Goal: Check status: Check status

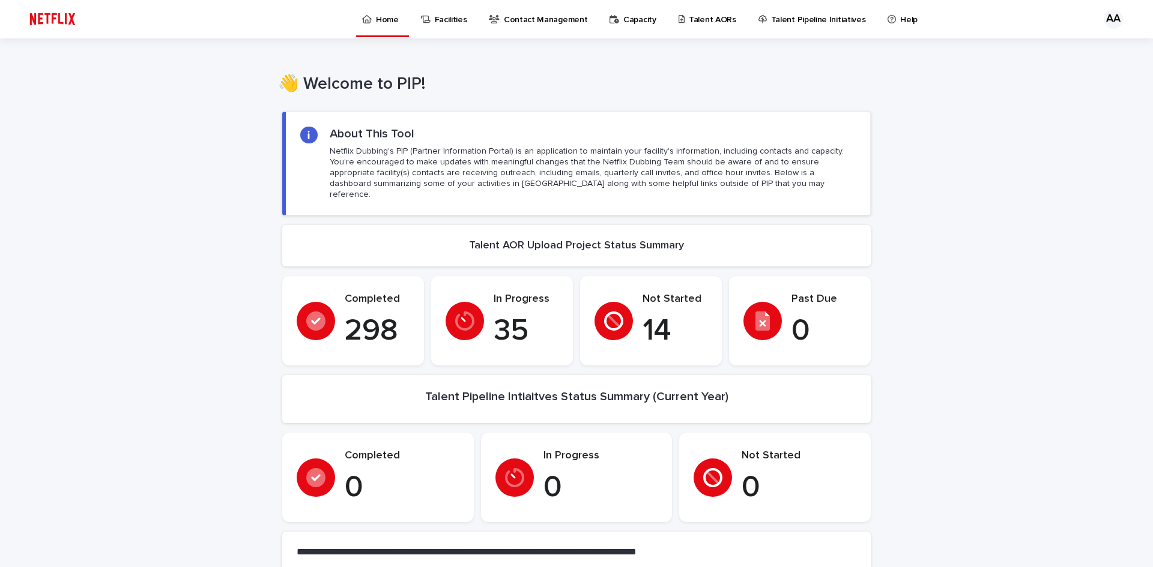
click at [701, 14] on p "Talent AORs" at bounding box center [712, 12] width 47 height 25
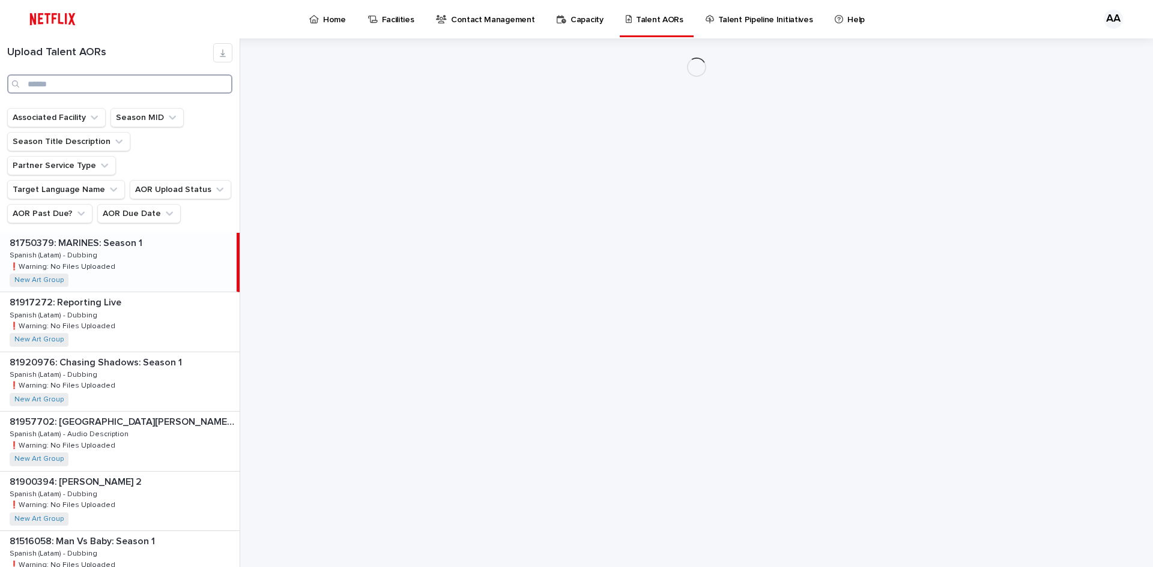
click at [88, 88] on input "Search" at bounding box center [119, 83] width 225 height 19
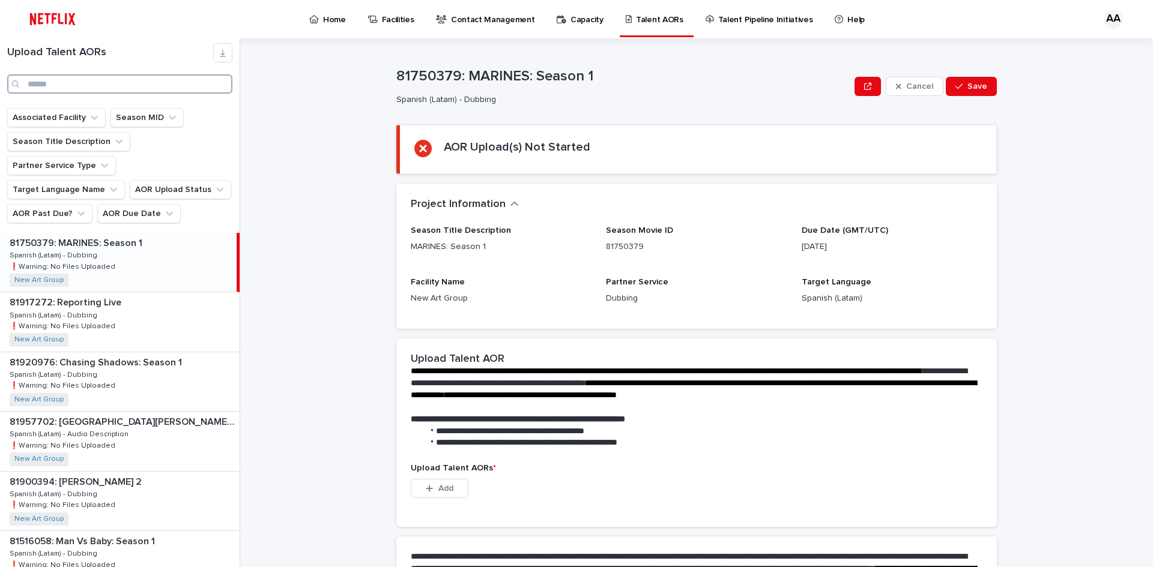
paste input "********"
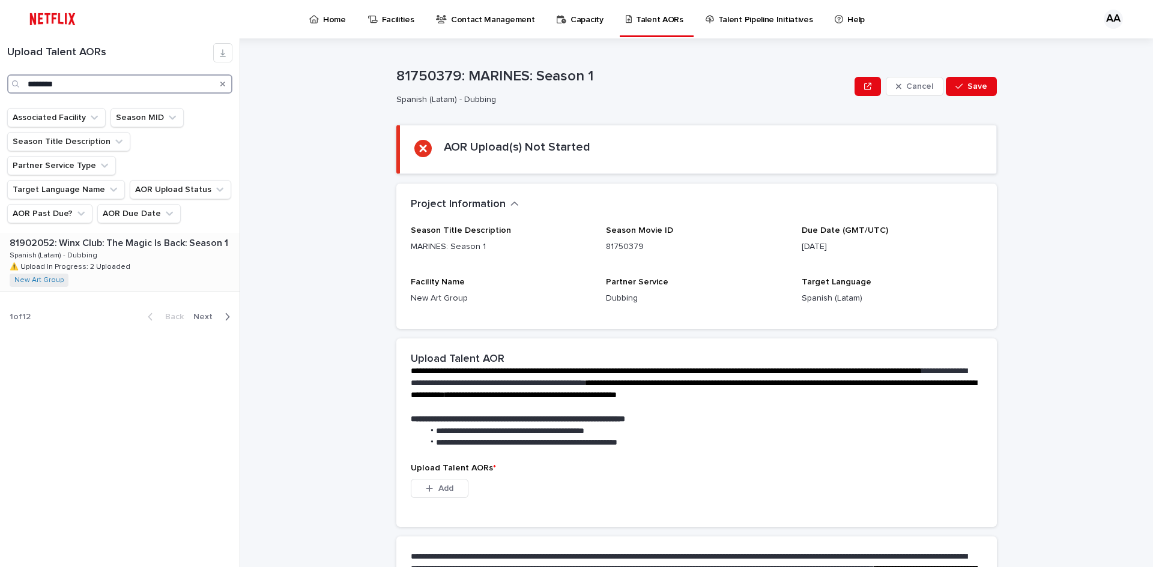
type input "********"
click at [123, 261] on p "⚠️ Upload In Progress: 2 Uploaded" at bounding box center [71, 266] width 123 height 11
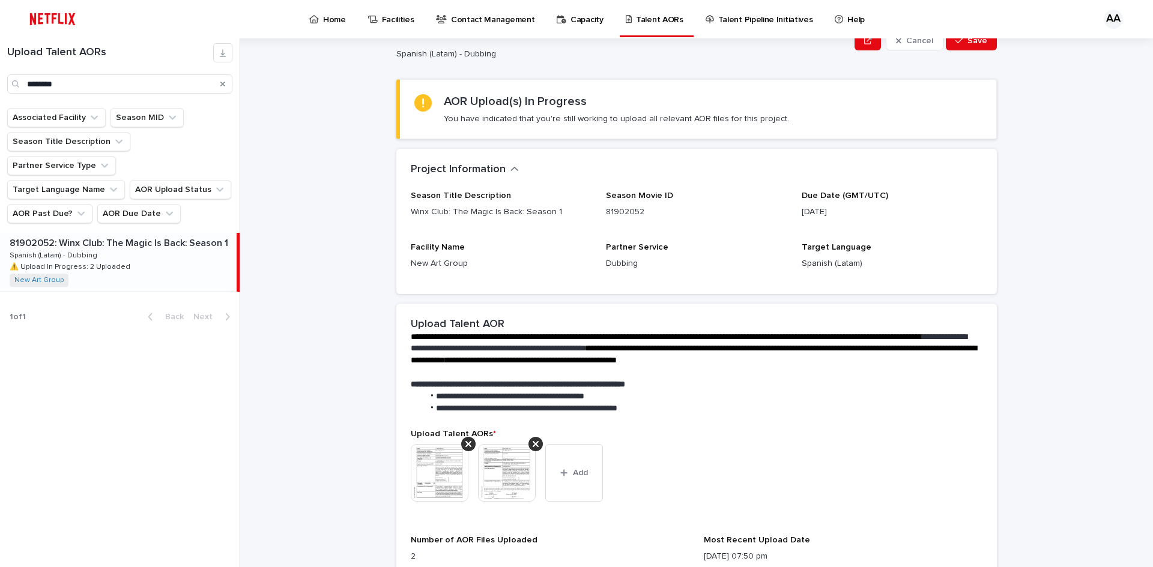
scroll to position [180, 0]
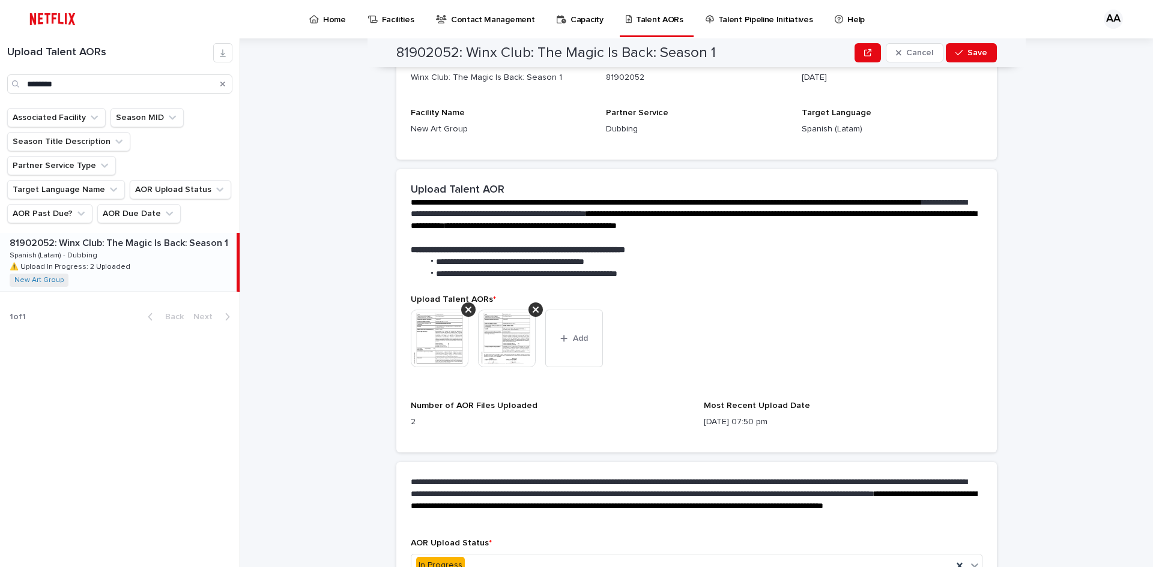
click at [441, 336] on img at bounding box center [440, 339] width 58 height 58
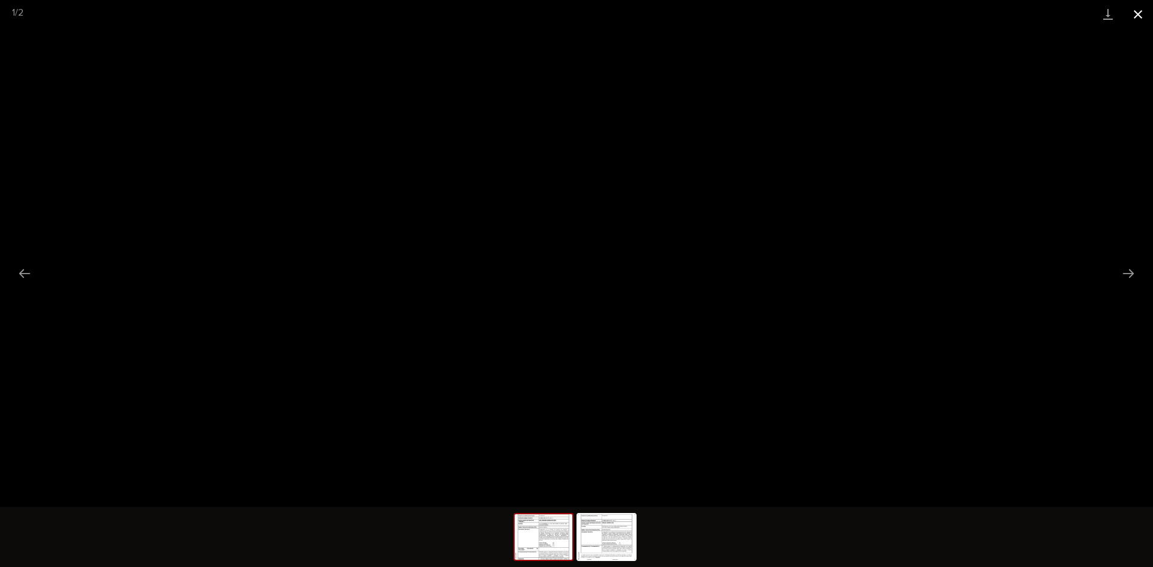
click at [1142, 11] on button "Close gallery" at bounding box center [1138, 14] width 30 height 28
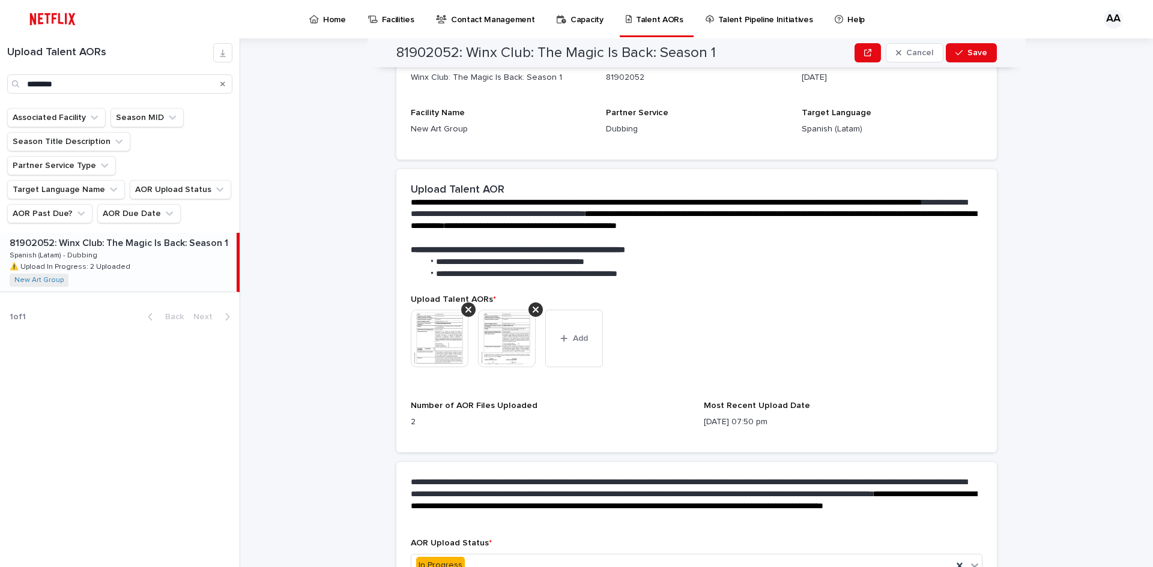
click at [488, 343] on img at bounding box center [507, 339] width 58 height 58
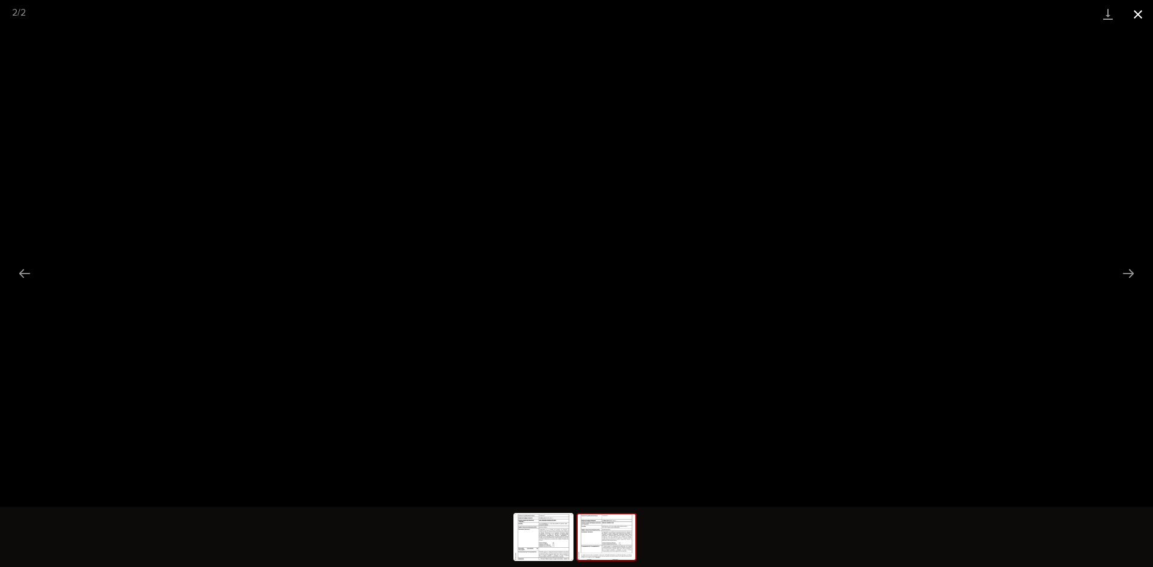
click at [1136, 8] on button "Close gallery" at bounding box center [1138, 14] width 30 height 28
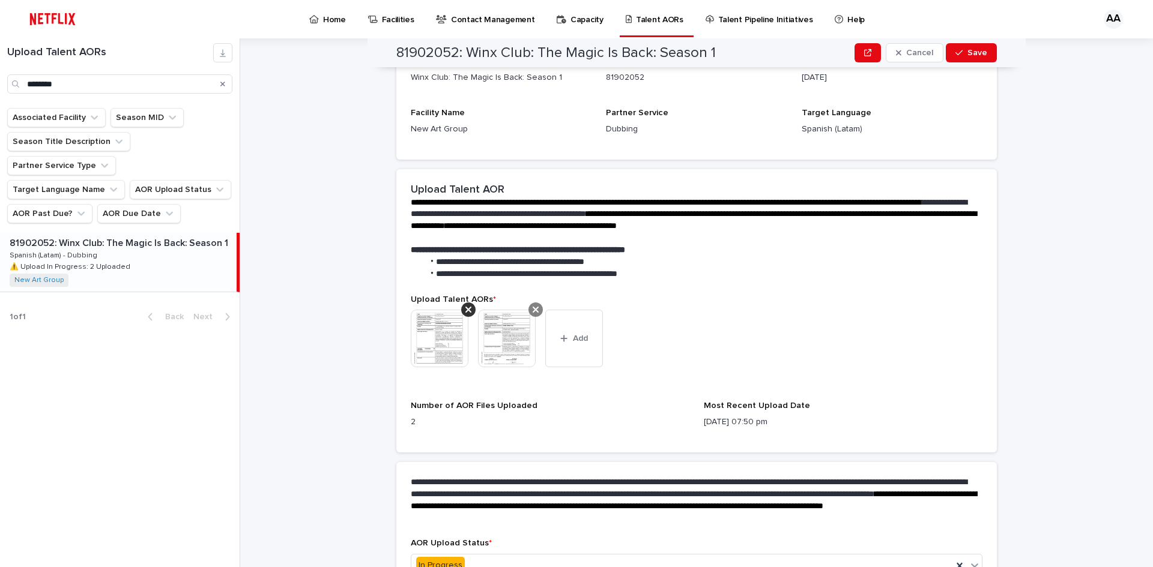
click at [466, 311] on icon at bounding box center [468, 310] width 6 height 10
click at [461, 311] on div at bounding box center [468, 310] width 14 height 14
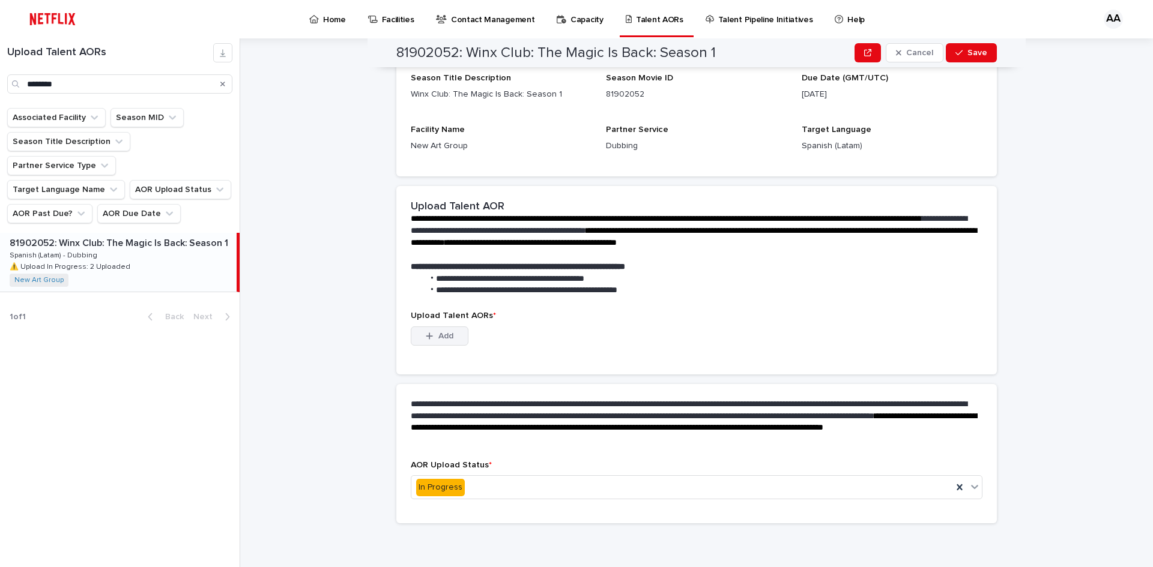
scroll to position [94, 0]
click at [438, 335] on span "Add" at bounding box center [445, 336] width 15 height 8
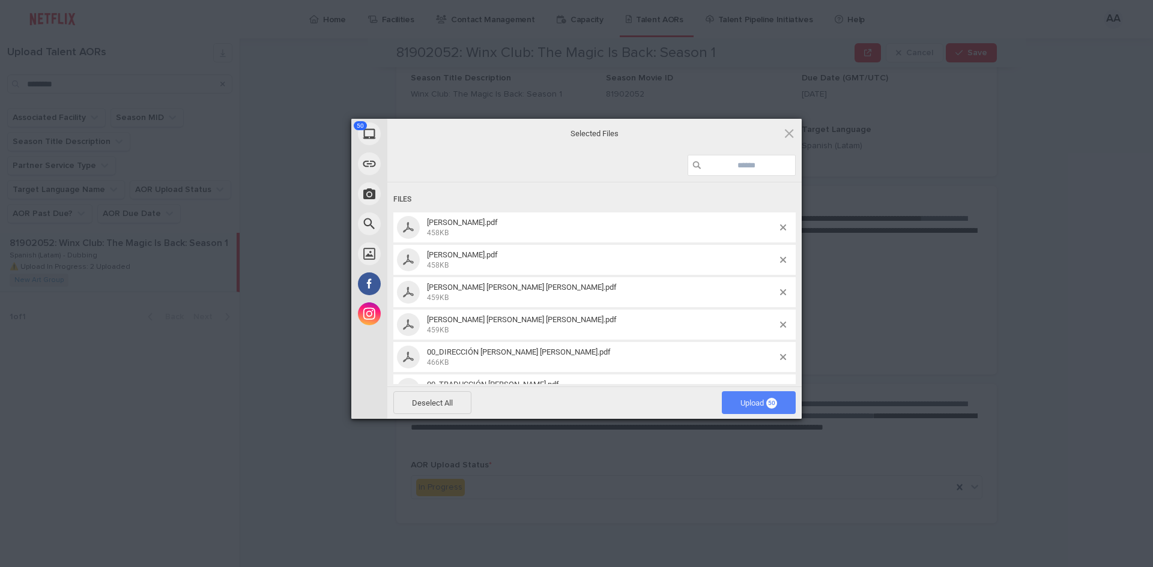
click at [731, 407] on span "Upload 50" at bounding box center [759, 402] width 74 height 23
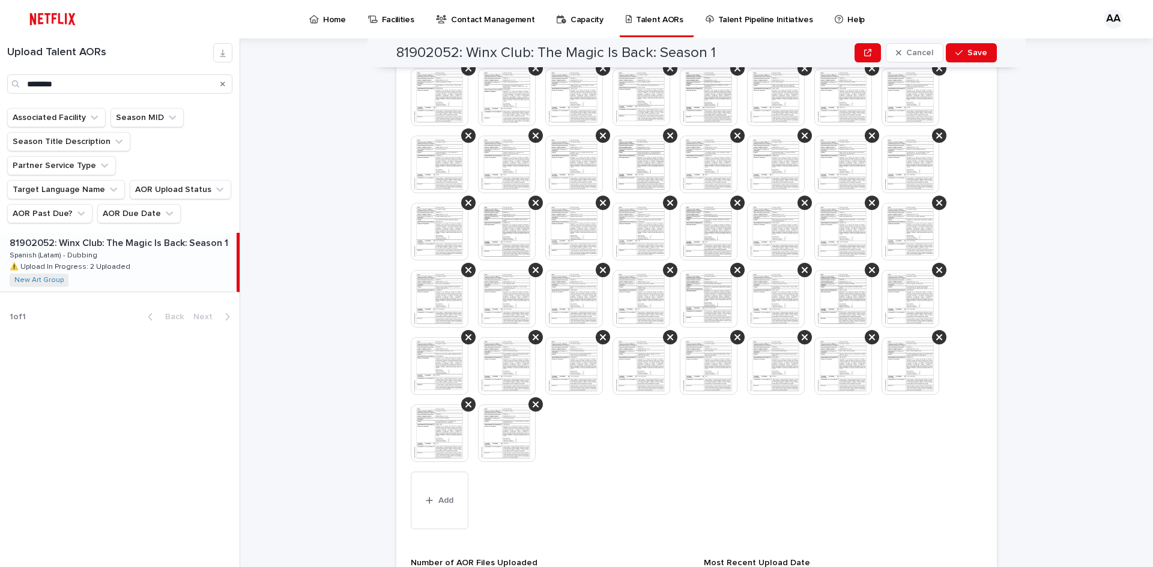
scroll to position [589, 0]
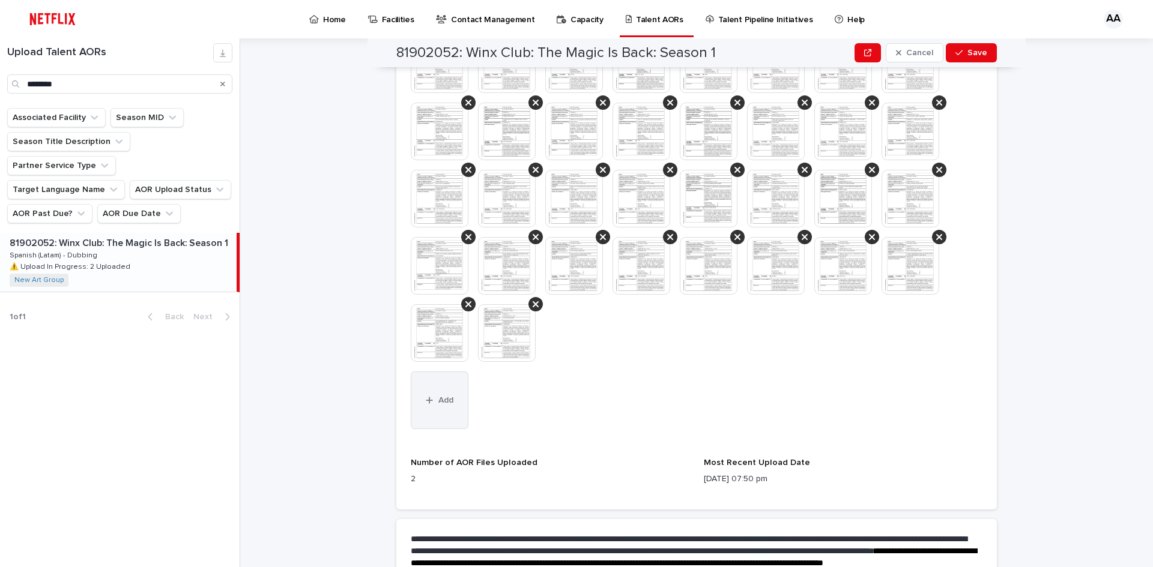
click at [449, 407] on button "Add" at bounding box center [440, 401] width 58 height 58
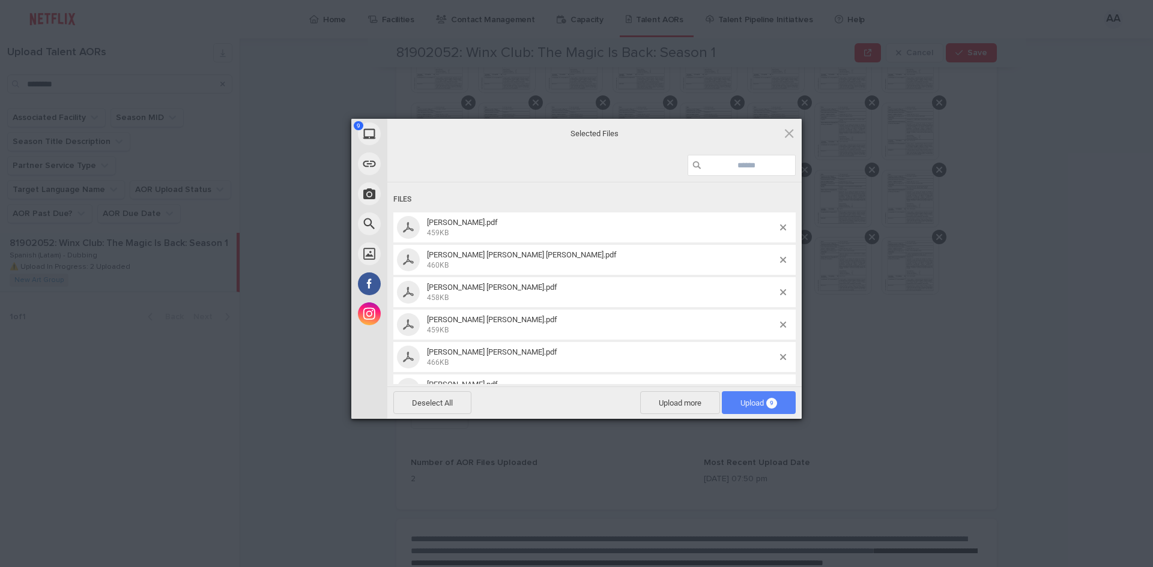
click at [777, 394] on span "Upload 9" at bounding box center [759, 402] width 74 height 23
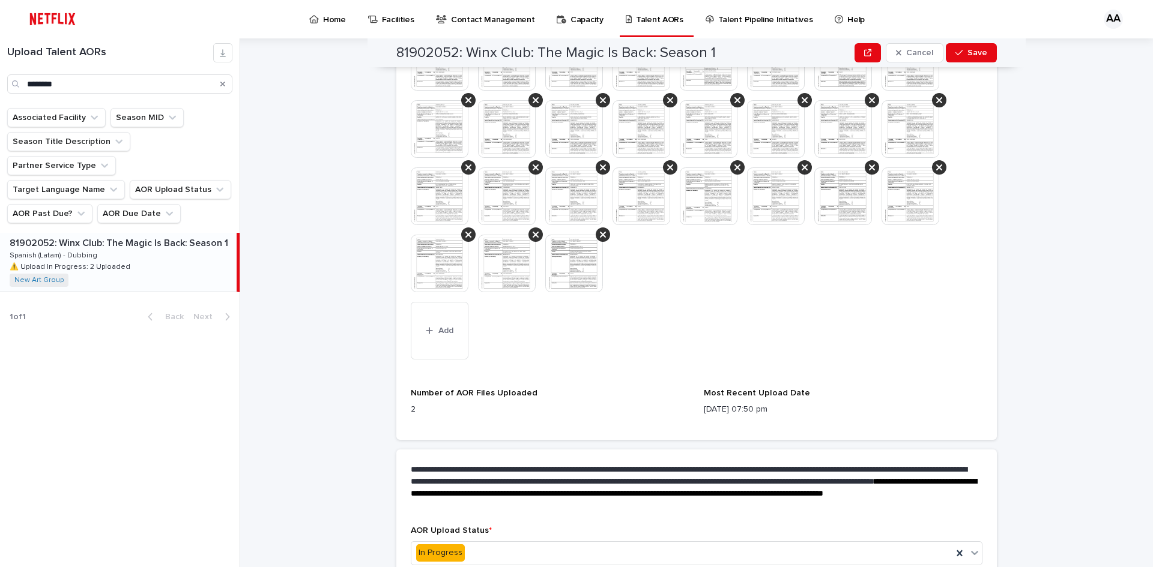
scroll to position [791, 0]
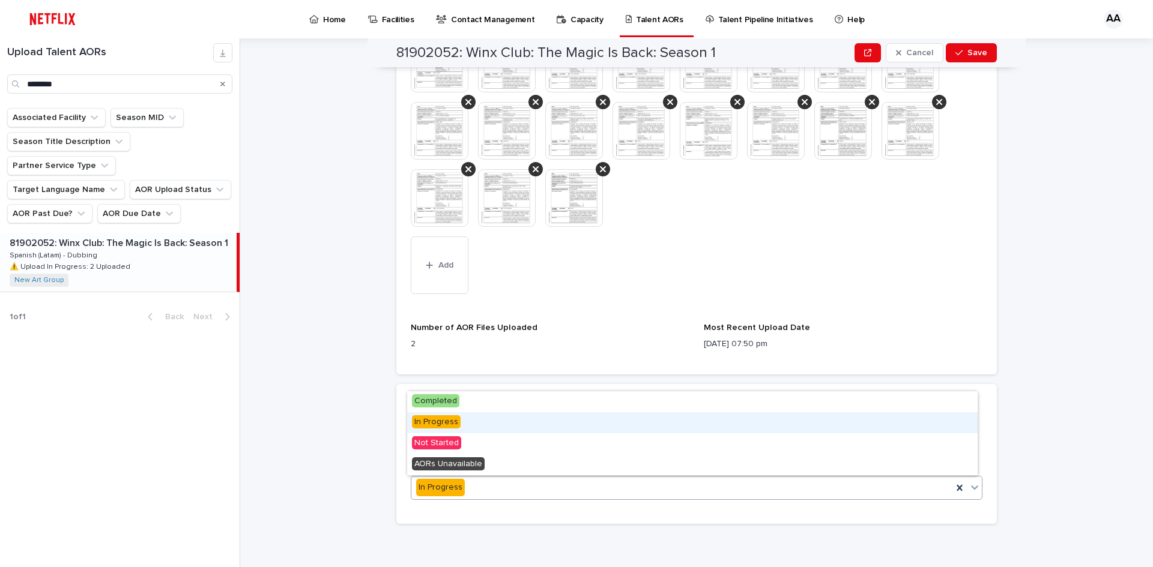
click at [441, 418] on span "In Progress" at bounding box center [436, 422] width 49 height 13
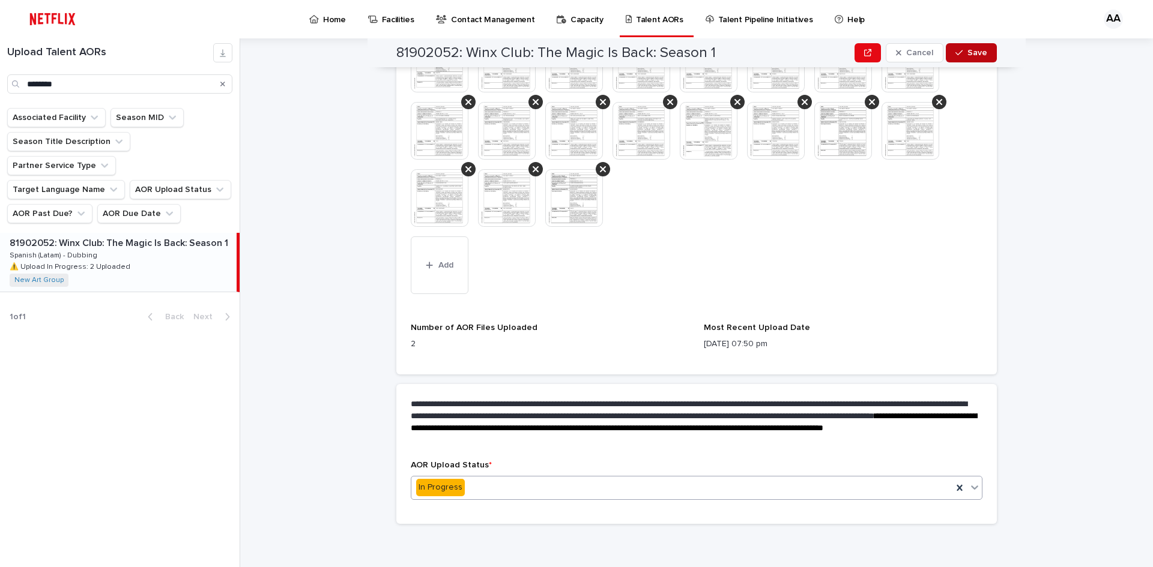
click at [973, 52] on span "Save" at bounding box center [977, 53] width 20 height 8
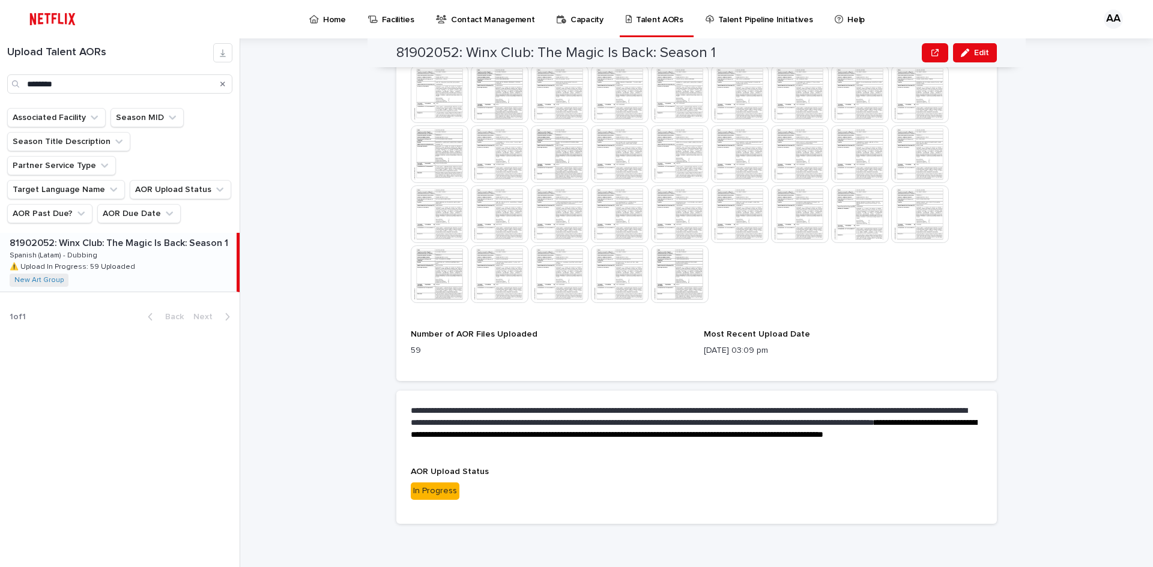
scroll to position [605, 0]
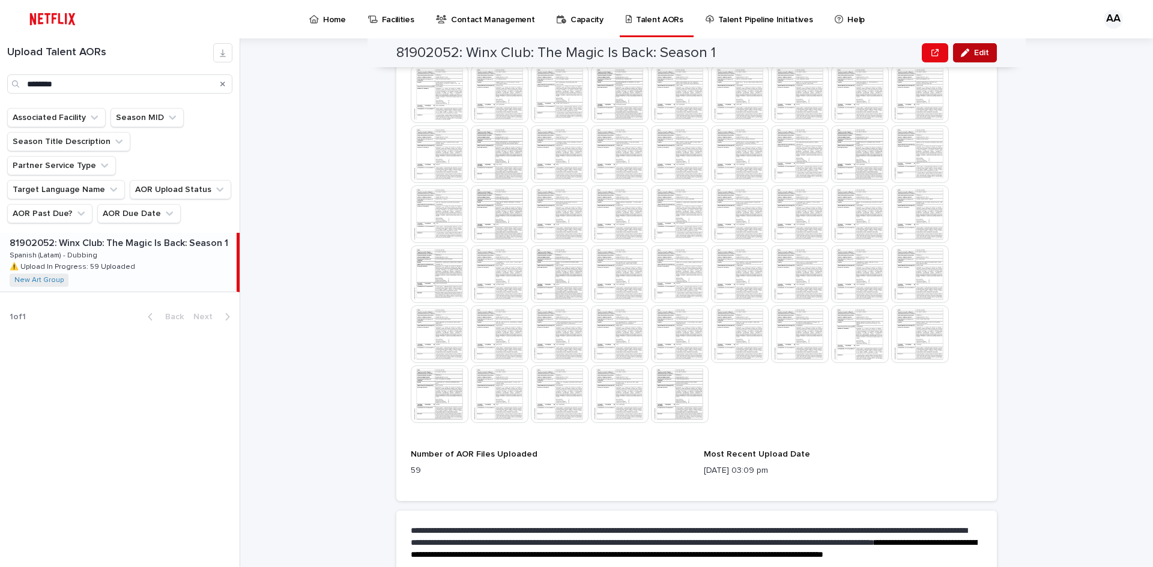
click at [981, 53] on span "Edit" at bounding box center [981, 53] width 15 height 8
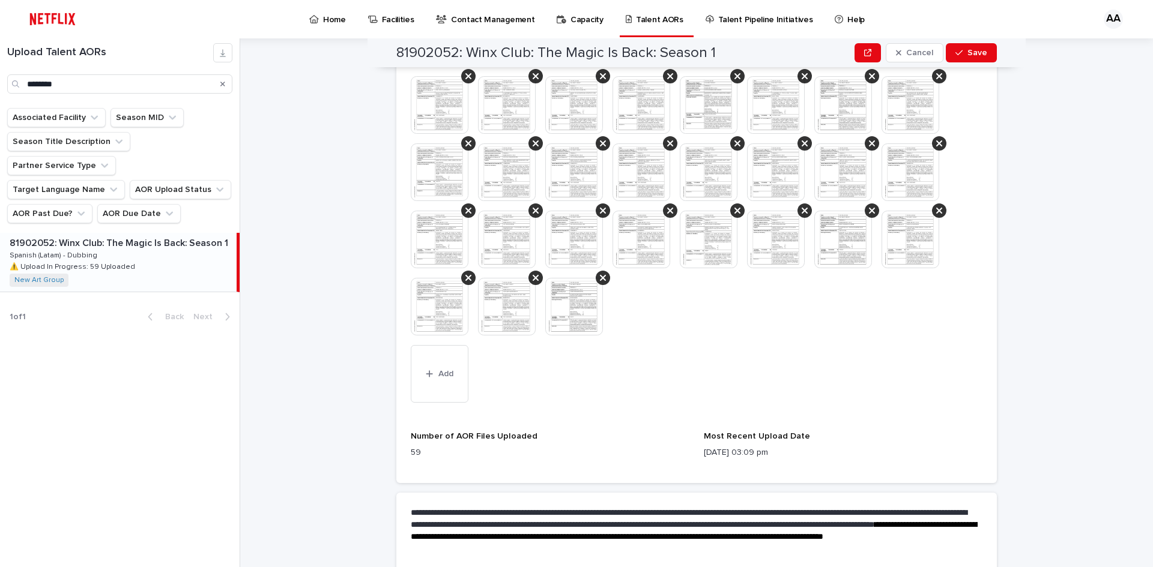
scroll to position [791, 0]
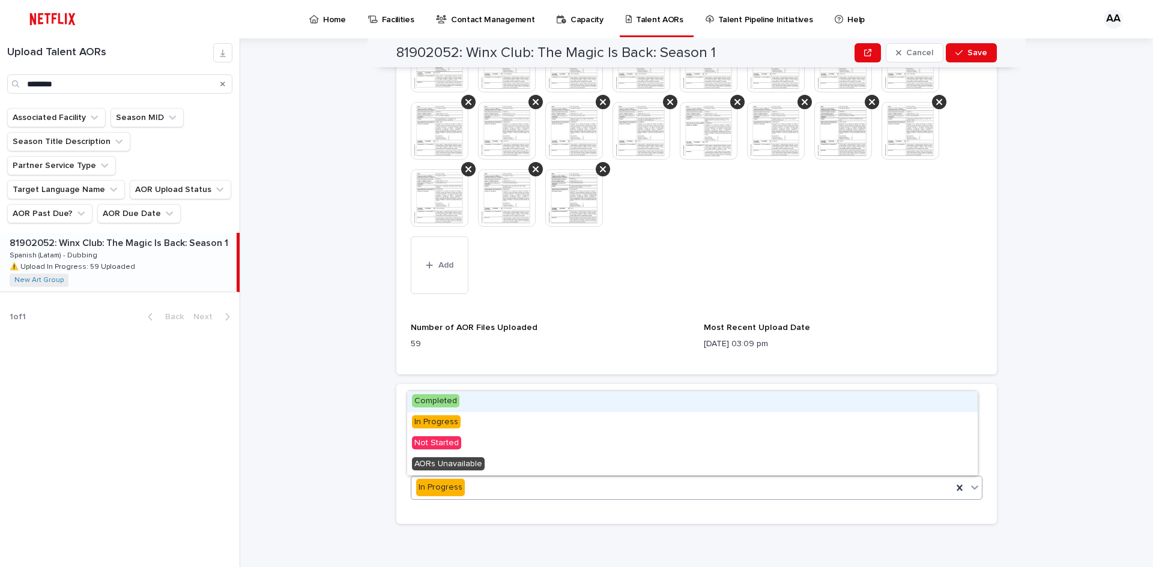
click at [443, 396] on span "Completed" at bounding box center [435, 400] width 47 height 13
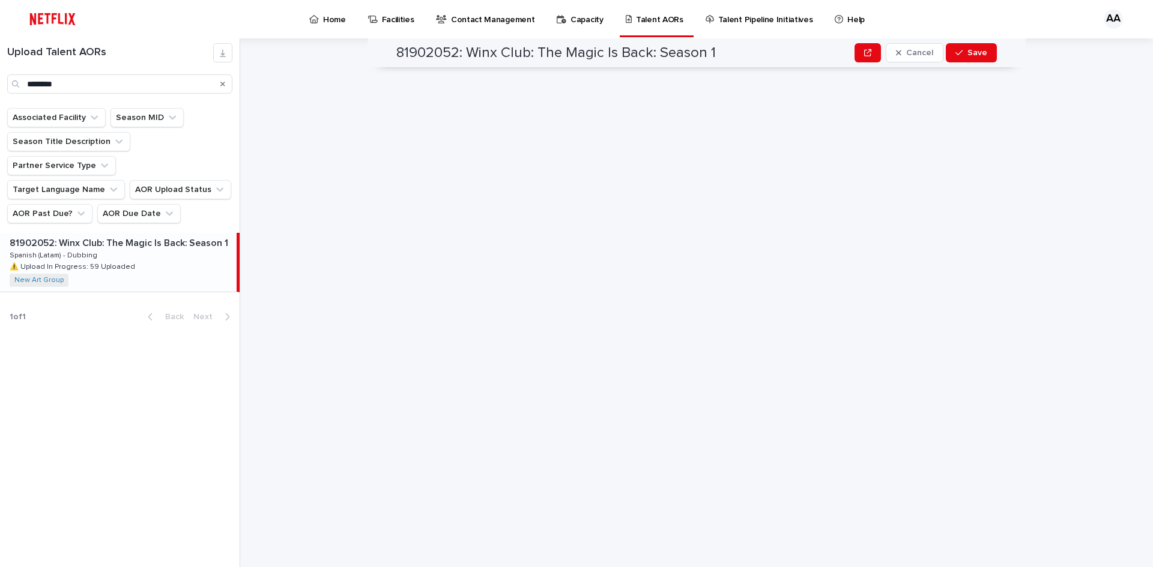
scroll to position [0, 0]
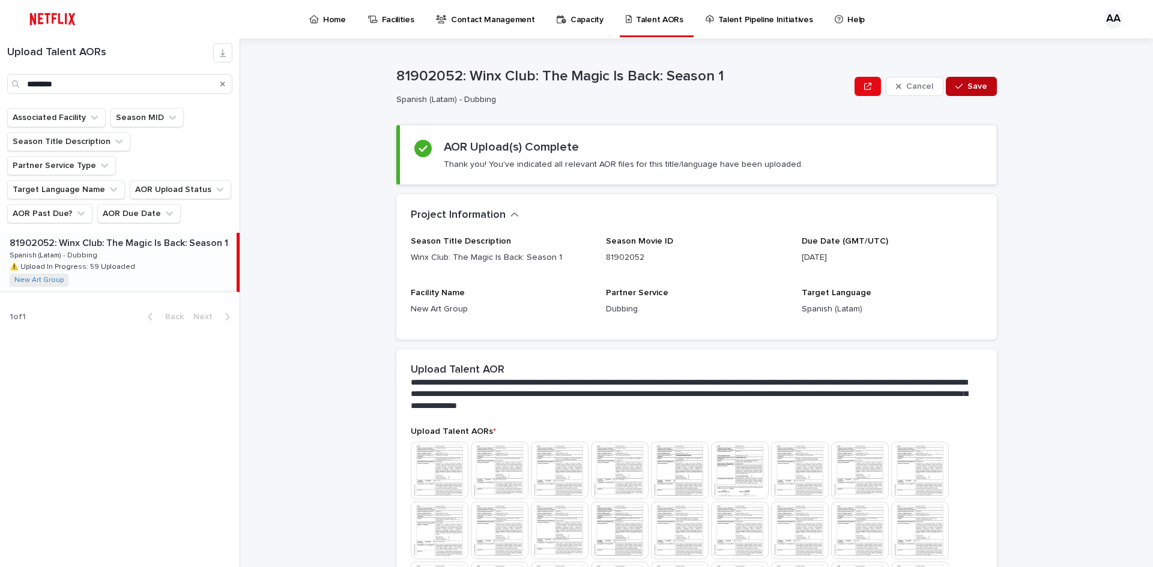
click at [984, 78] on button "Save" at bounding box center [971, 86] width 51 height 19
